Goal: Information Seeking & Learning: Learn about a topic

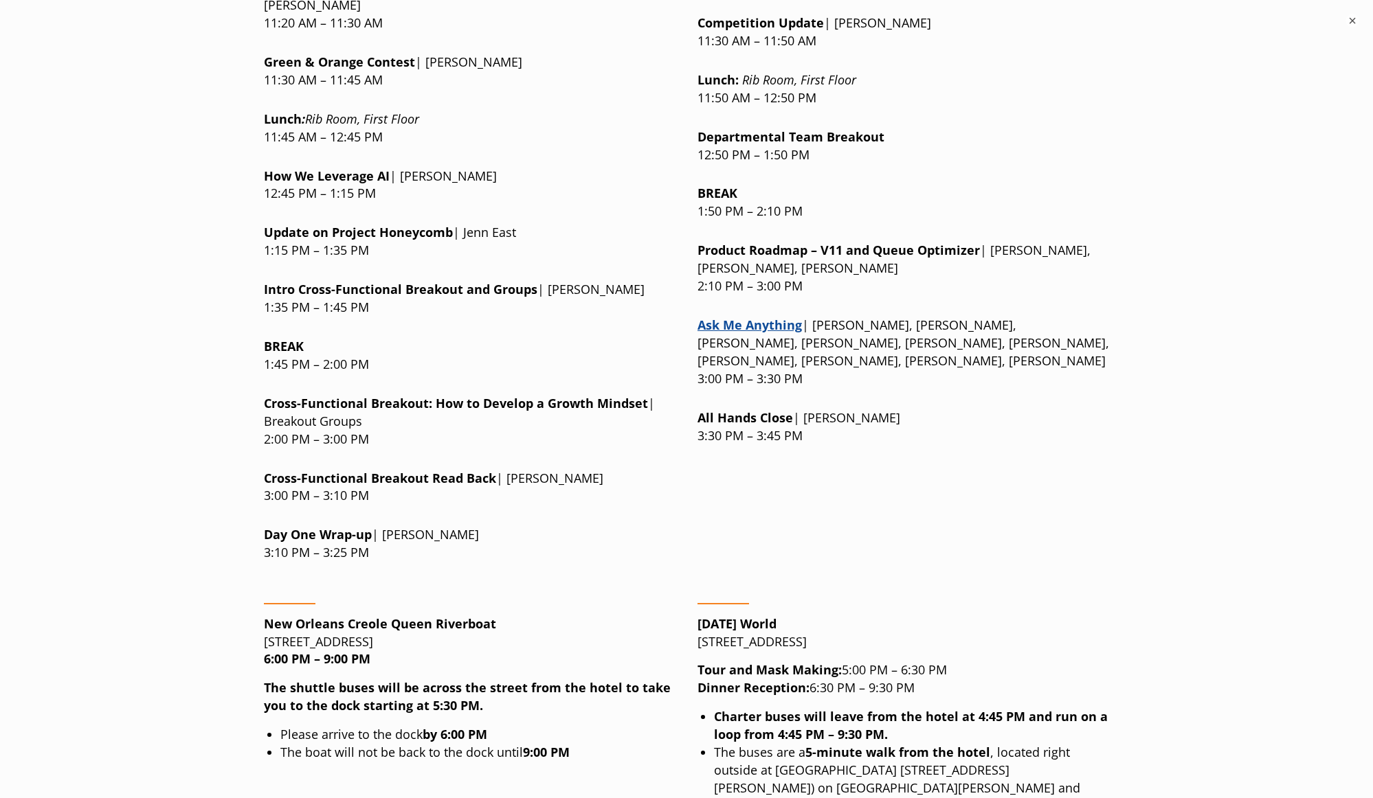
scroll to position [1792, 0]
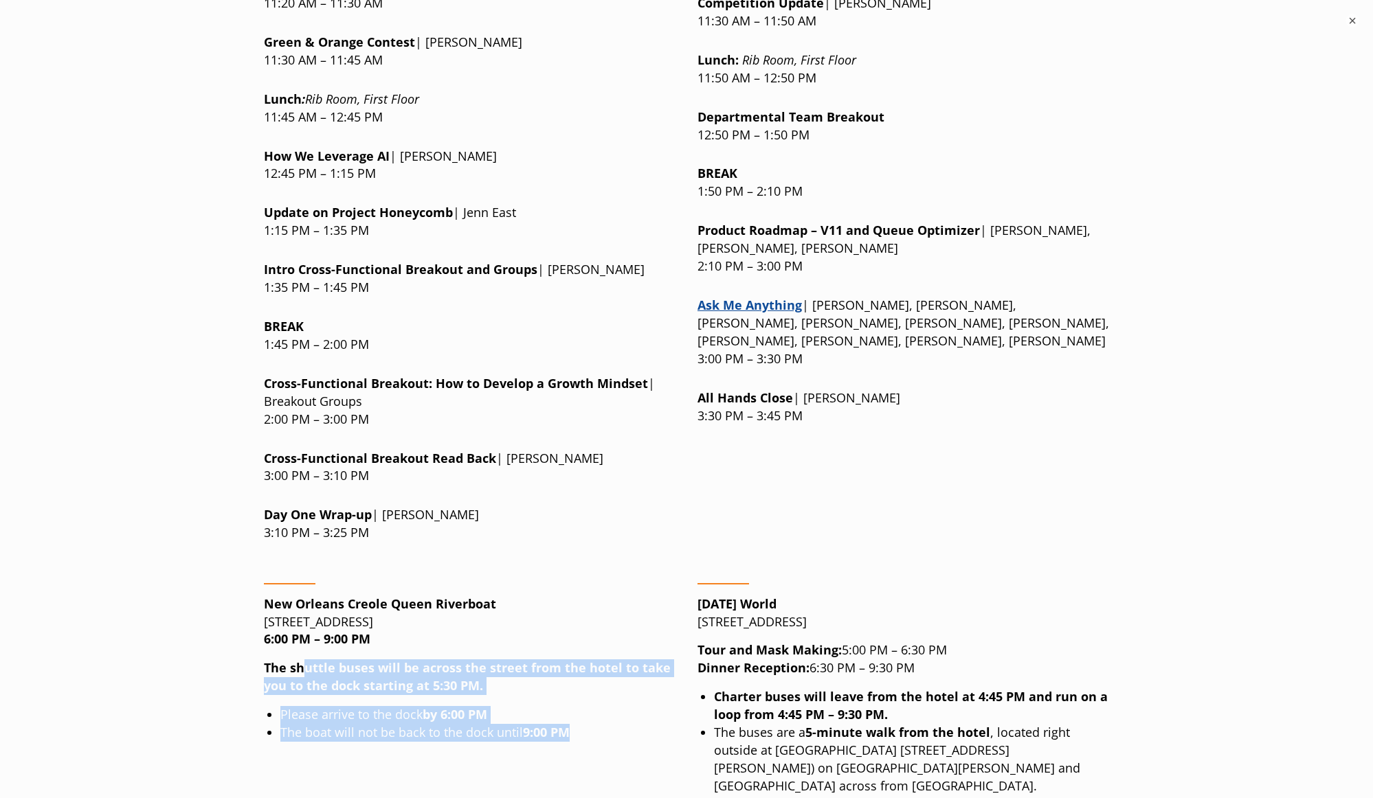
drag, startPoint x: 302, startPoint y: 554, endPoint x: 614, endPoint y: 620, distance: 318.0
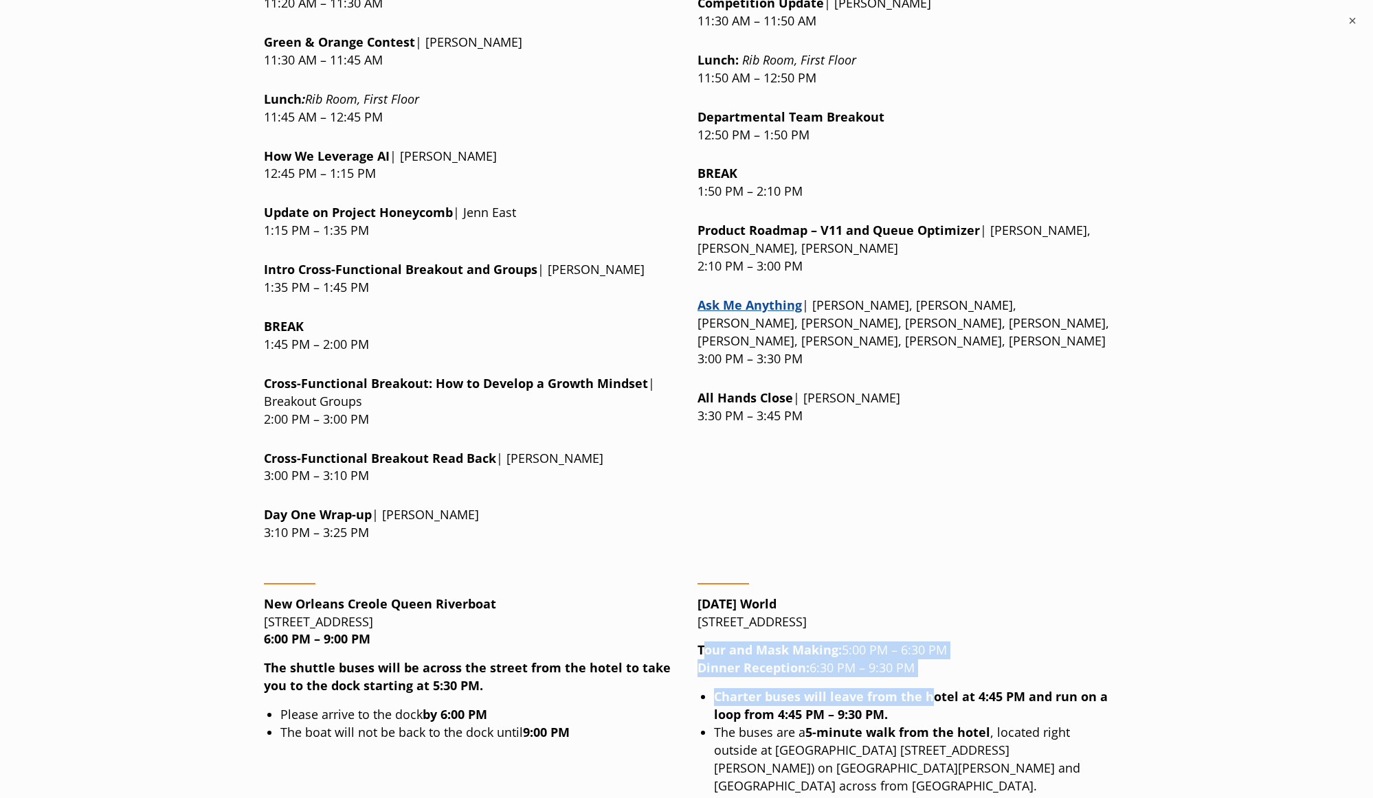
drag, startPoint x: 708, startPoint y: 524, endPoint x: 930, endPoint y: 581, distance: 229.0
click at [794, 642] on strong "Tour and Mask Making:" at bounding box center [769, 650] width 144 height 16
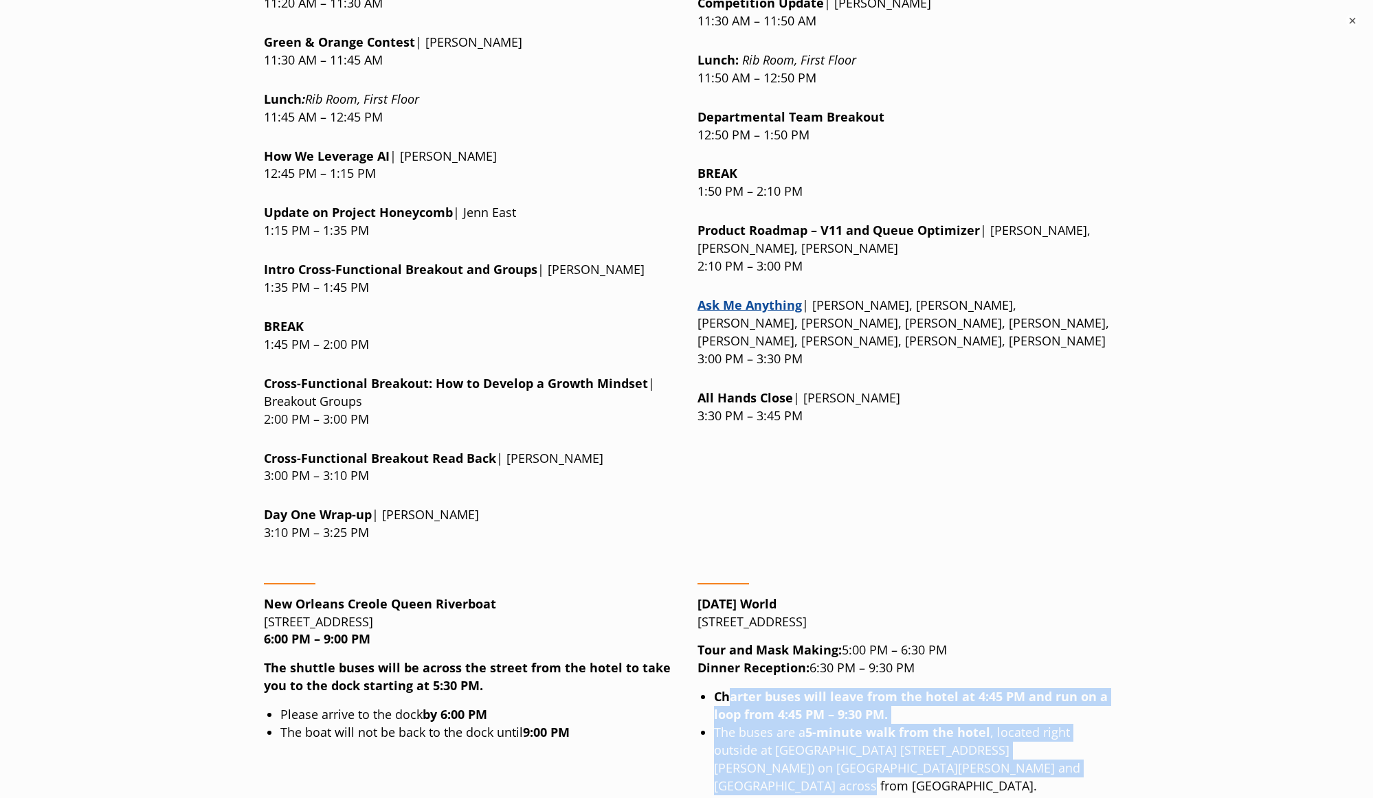
drag, startPoint x: 732, startPoint y: 577, endPoint x: 1080, endPoint y: 648, distance: 355.5
click at [1080, 688] on ul "Charter buses will leave from the hotel at 4:45 PM and run on a loop from 4:45 …" at bounding box center [911, 741] width 395 height 107
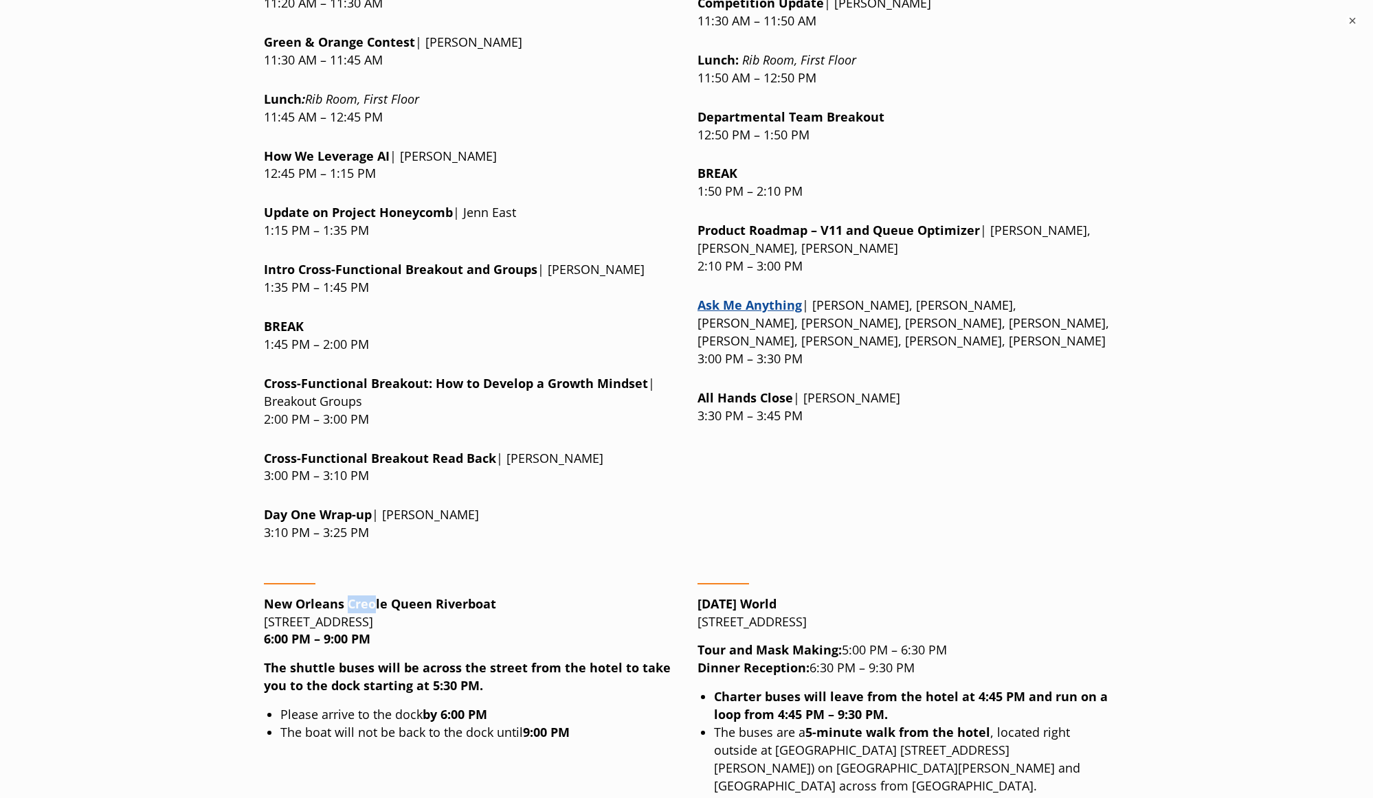
drag, startPoint x: 346, startPoint y: 481, endPoint x: 372, endPoint y: 482, distance: 26.8
click at [372, 596] on strong "New Orleans Creole Queen Riverboat" at bounding box center [380, 604] width 232 height 16
click at [325, 596] on strong "New Orleans Creole Queen Riverboat" at bounding box center [380, 604] width 232 height 16
drag, startPoint x: 348, startPoint y: 486, endPoint x: 500, endPoint y: 472, distance: 152.5
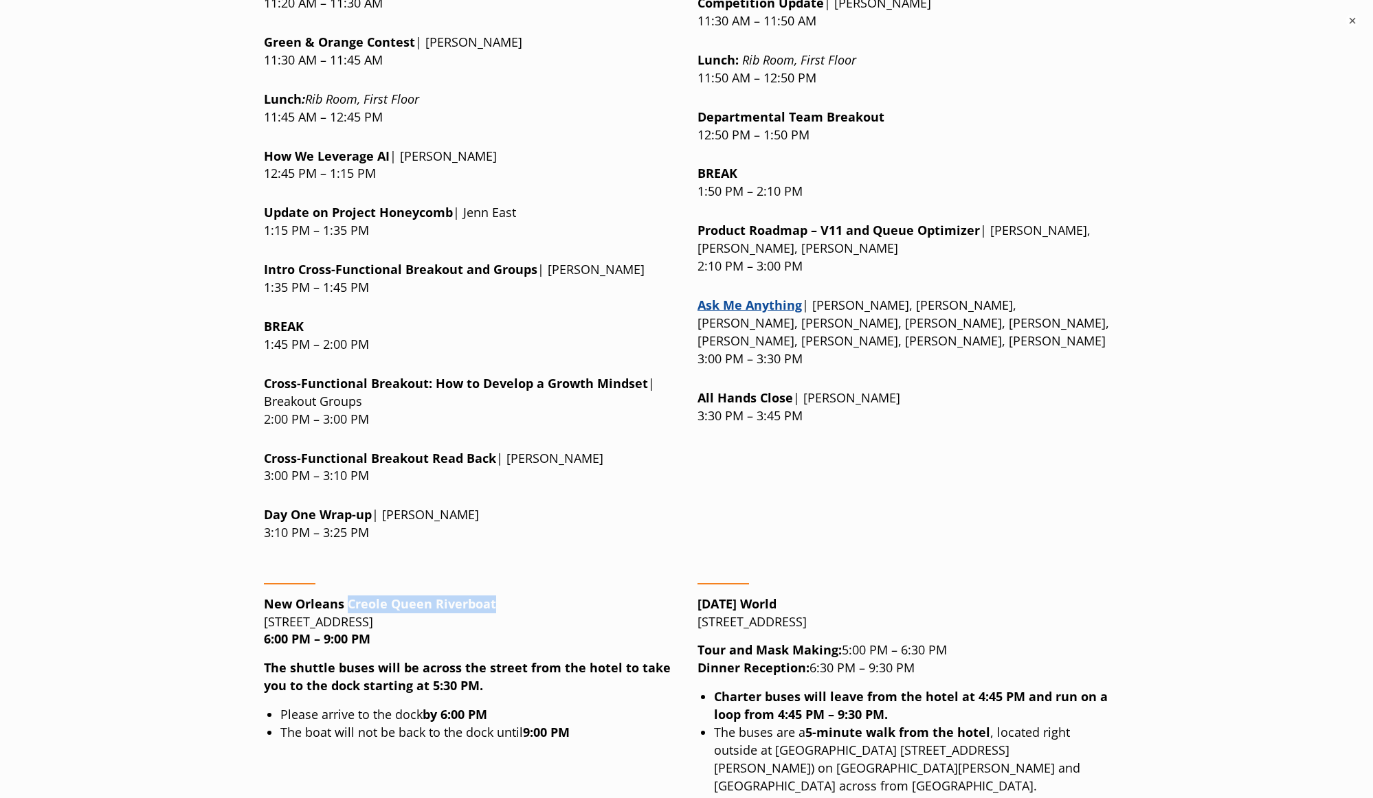
copy strong "Creole Queen Riverboat"
